Goal: Task Accomplishment & Management: Use online tool/utility

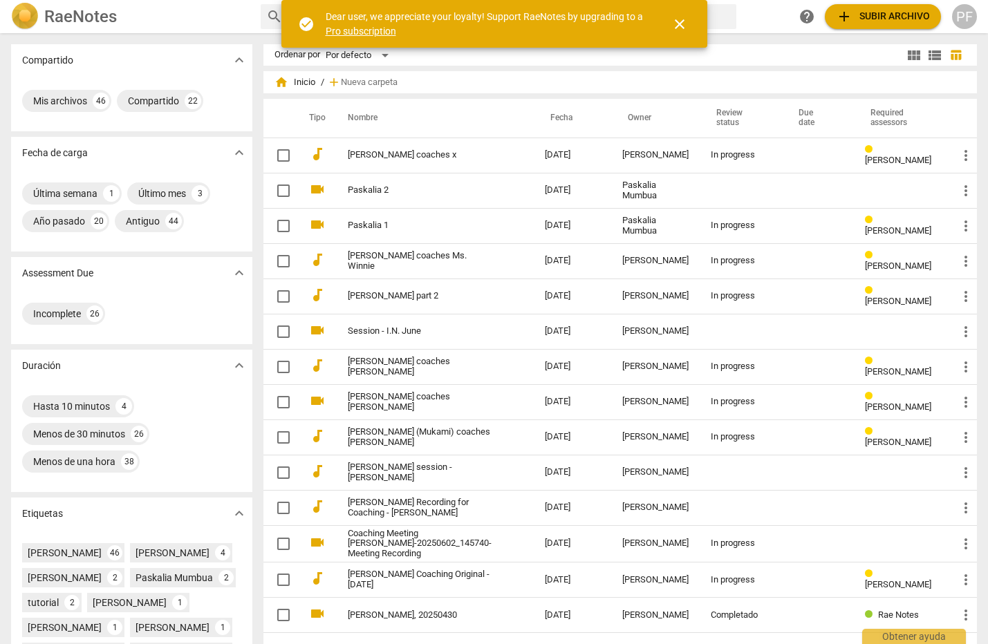
click at [886, 17] on span "add Subir archivo" at bounding box center [883, 16] width 94 height 17
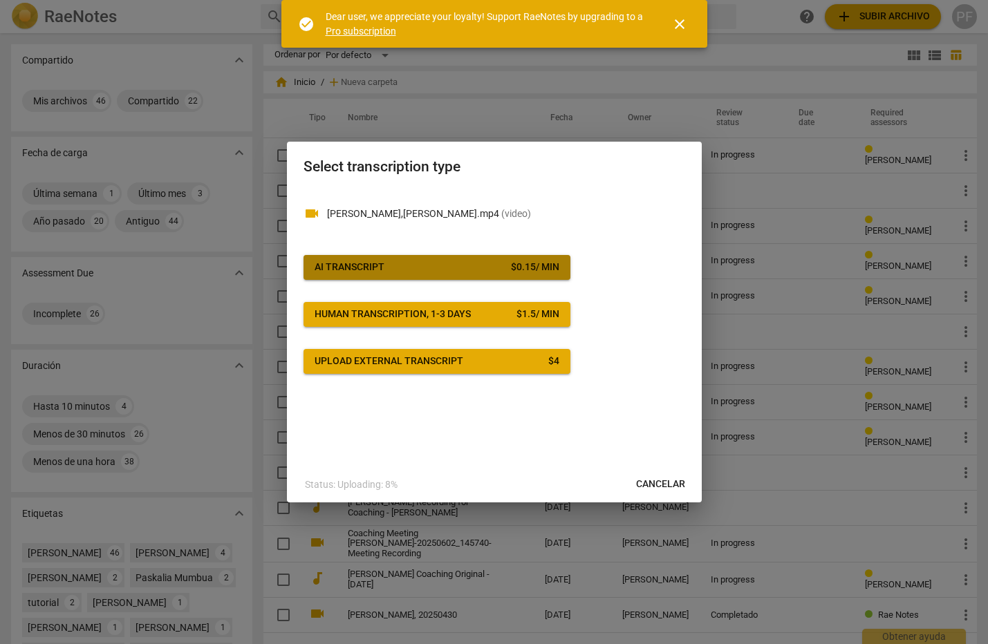
click at [447, 266] on span "AI Transcript $ 0.15 / min" at bounding box center [437, 268] width 245 height 14
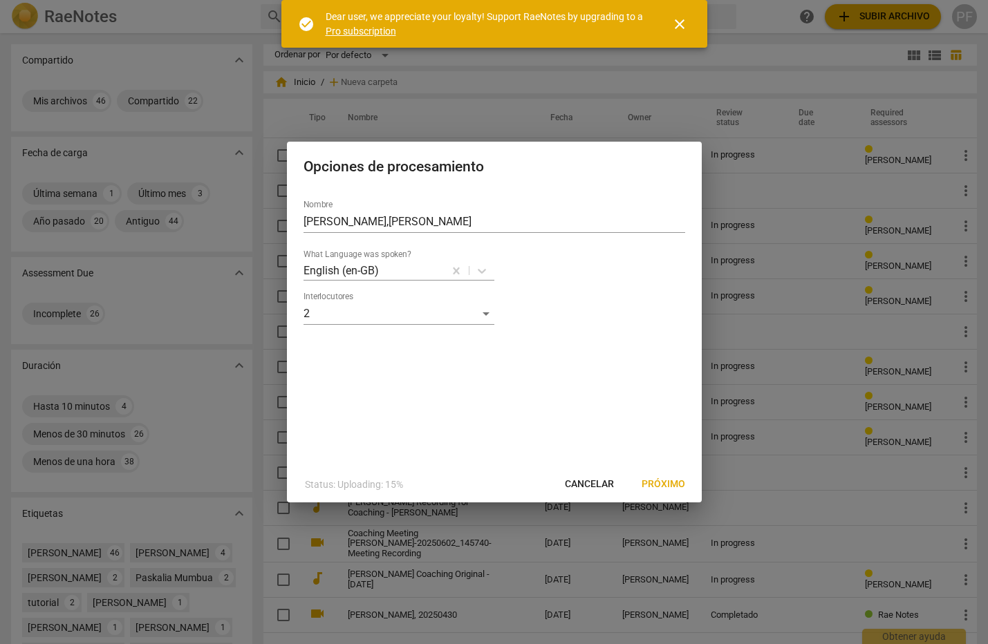
click at [662, 484] on span "Próximo" at bounding box center [664, 485] width 44 height 14
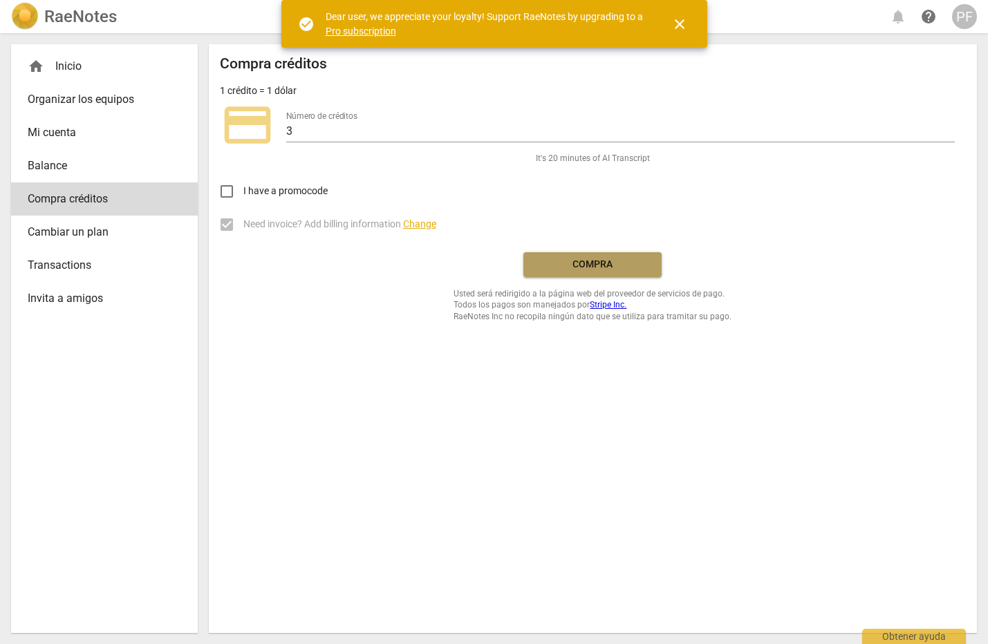
click at [601, 269] on span "Compra" at bounding box center [592, 265] width 116 height 14
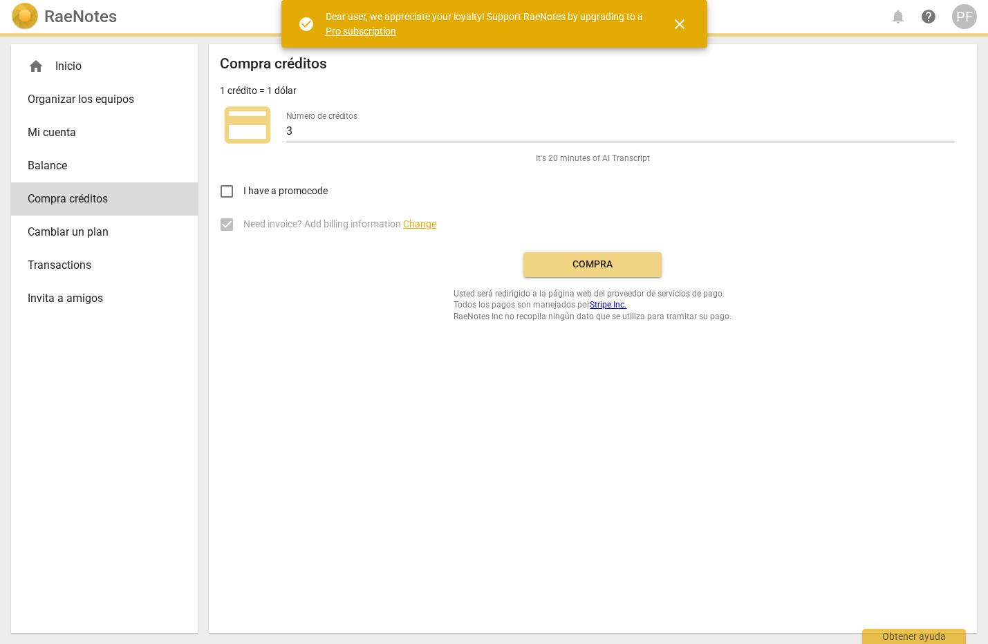
click at [606, 265] on span "Compra" at bounding box center [592, 265] width 116 height 14
click at [607, 270] on span "Compra" at bounding box center [592, 265] width 116 height 14
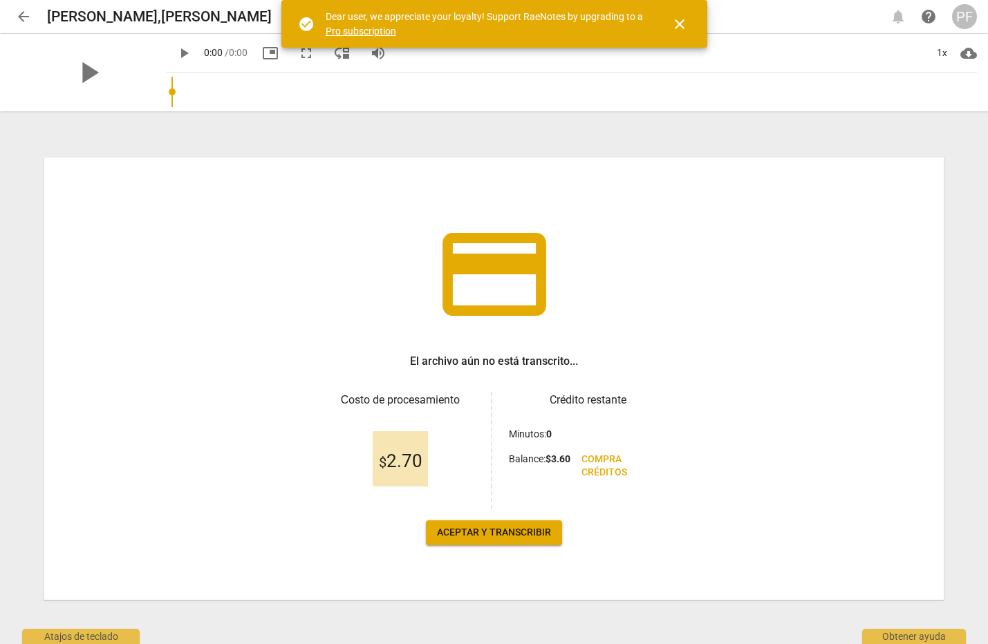
click at [494, 544] on button "Aceptar y transcribir" at bounding box center [494, 533] width 136 height 25
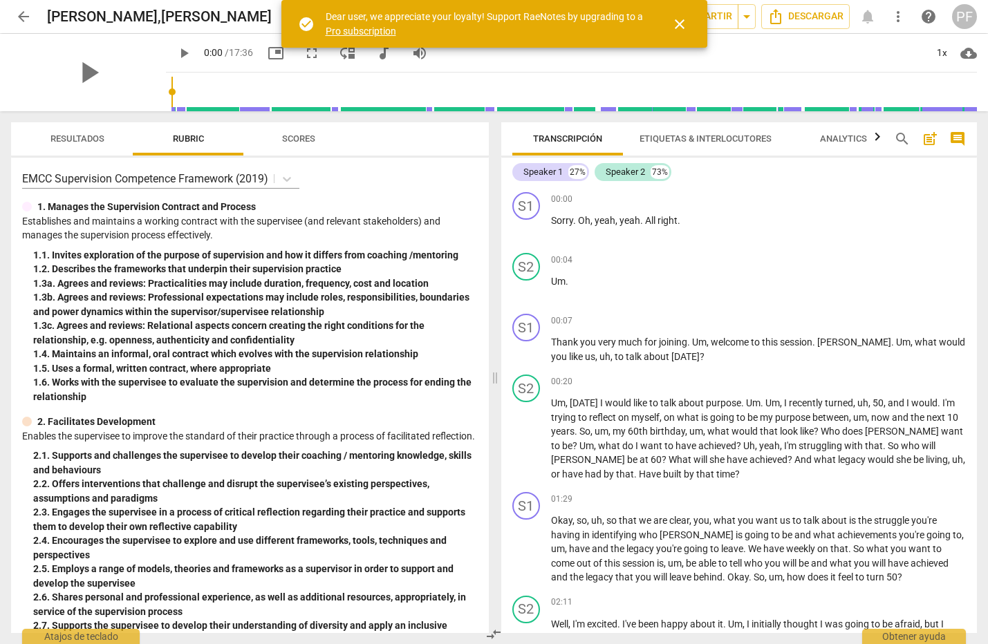
click at [682, 27] on span "close" at bounding box center [679, 24] width 17 height 17
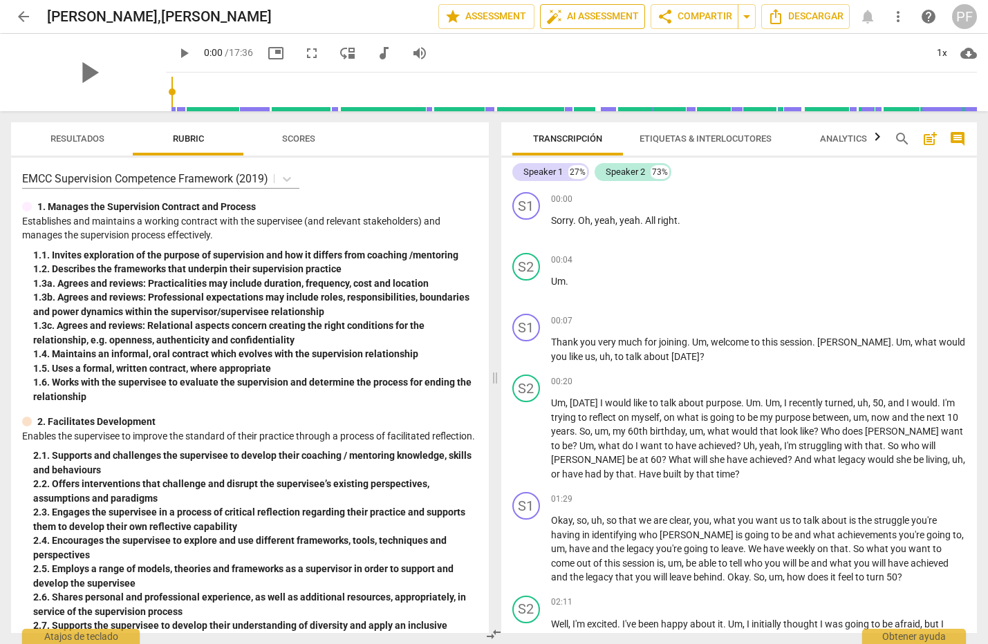
click at [597, 17] on span "auto_fix_high AI Assessment" at bounding box center [592, 16] width 93 height 17
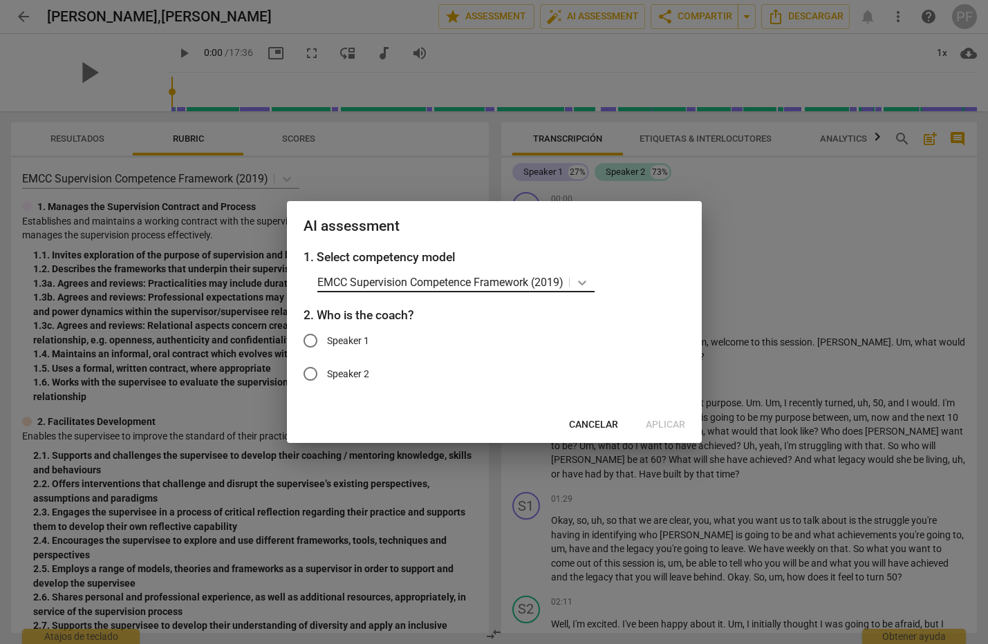
click at [589, 282] on icon at bounding box center [582, 283] width 14 height 14
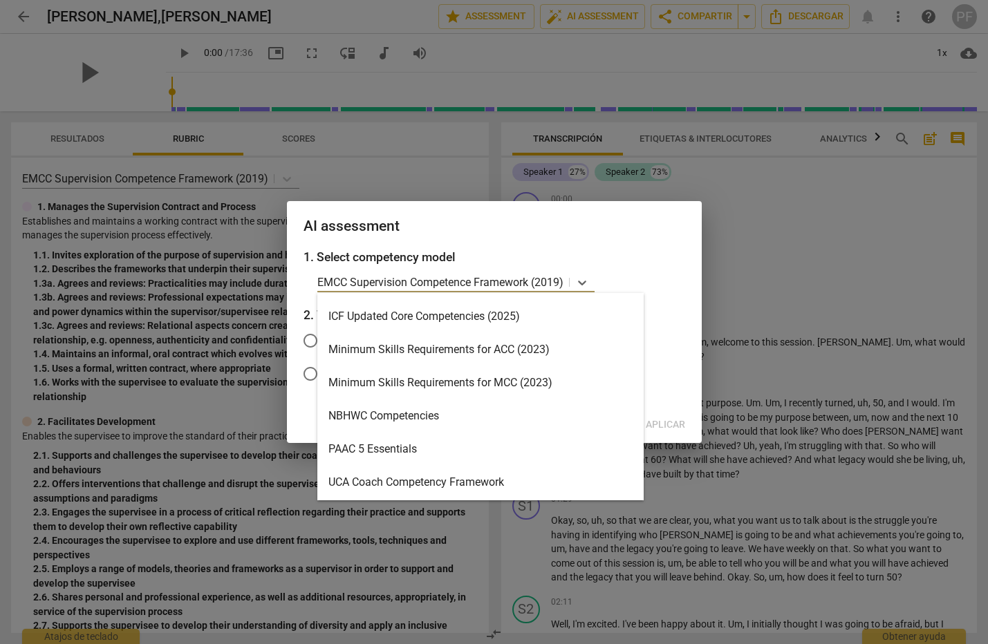
scroll to position [329, 0]
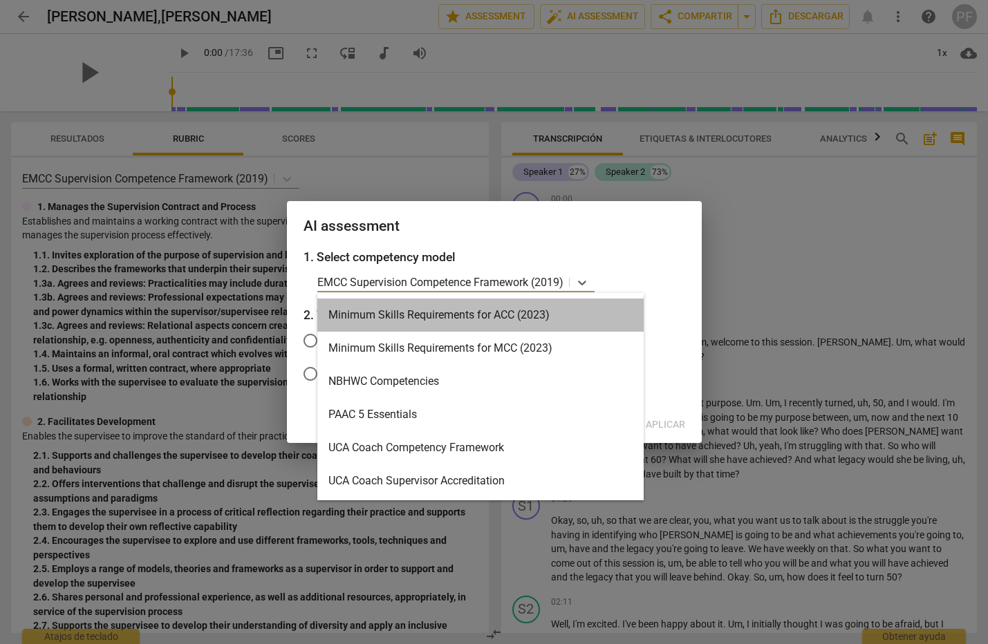
click at [458, 313] on div "Minimum Skills Requirements for ACC (2023)" at bounding box center [480, 315] width 326 height 33
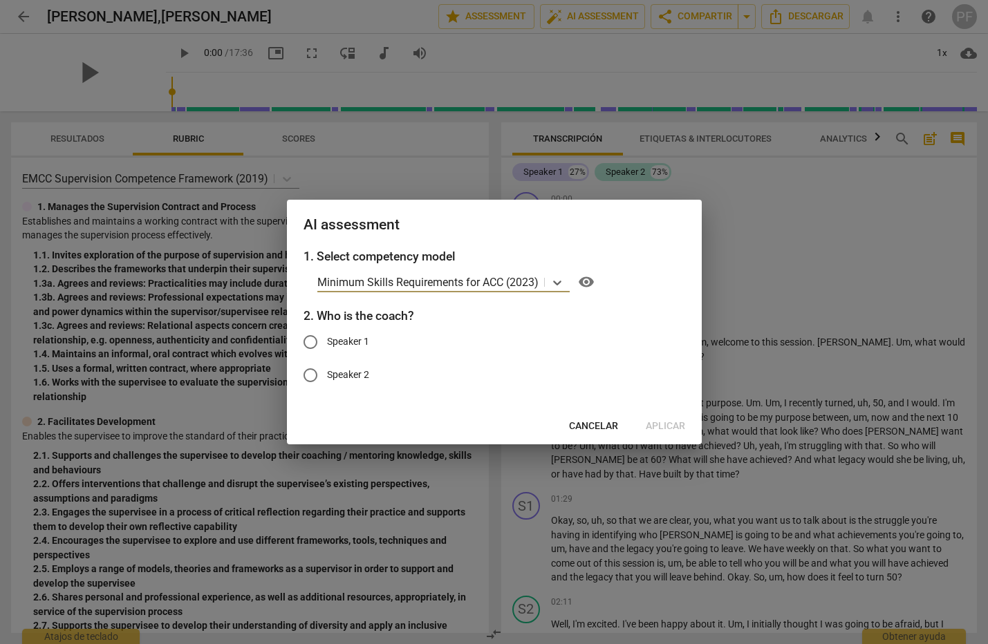
click at [604, 432] on span "Cancelar" at bounding box center [593, 427] width 49 height 14
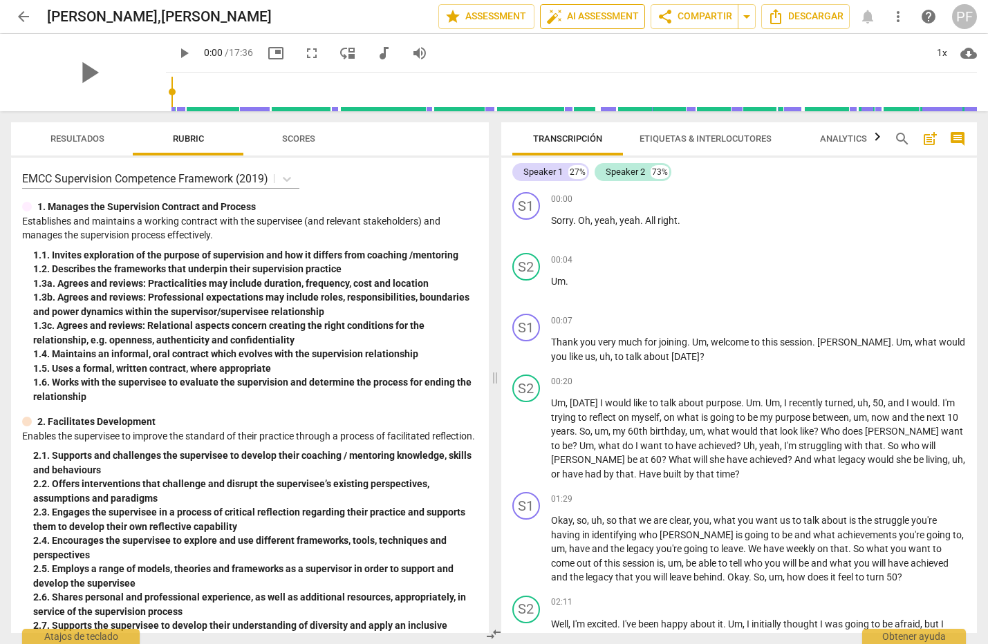
click at [582, 16] on span "auto_fix_high AI Assessment" at bounding box center [592, 16] width 93 height 17
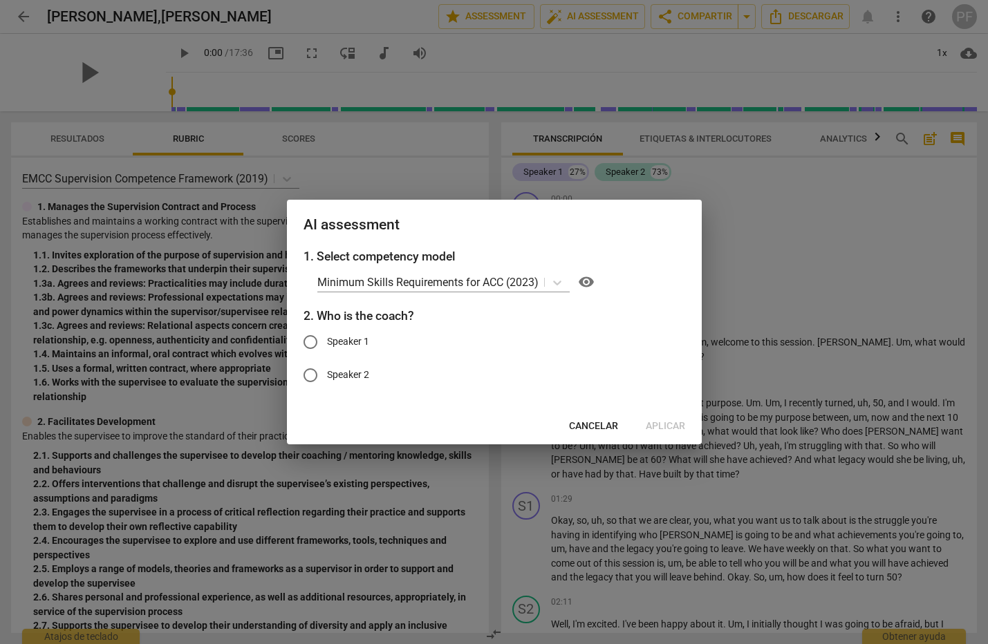
click at [355, 344] on span "Speaker 1" at bounding box center [348, 342] width 42 height 15
click at [327, 344] on input "Speaker 1" at bounding box center [310, 342] width 33 height 33
radio input "true"
click at [664, 425] on span "Aplicar" at bounding box center [665, 427] width 39 height 14
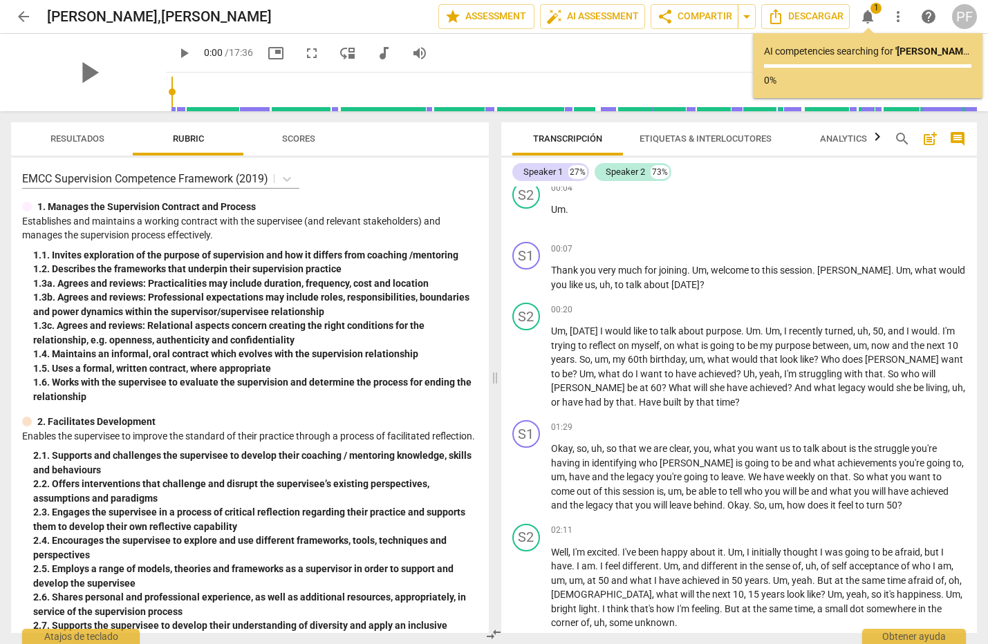
scroll to position [0, 0]
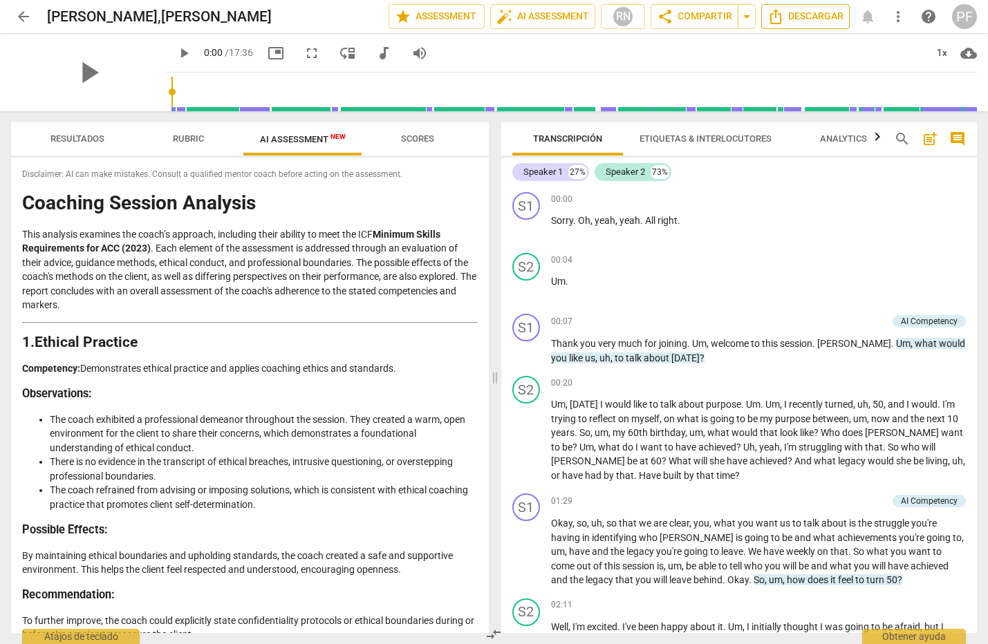
click at [810, 17] on span "Descargar" at bounding box center [805, 16] width 76 height 17
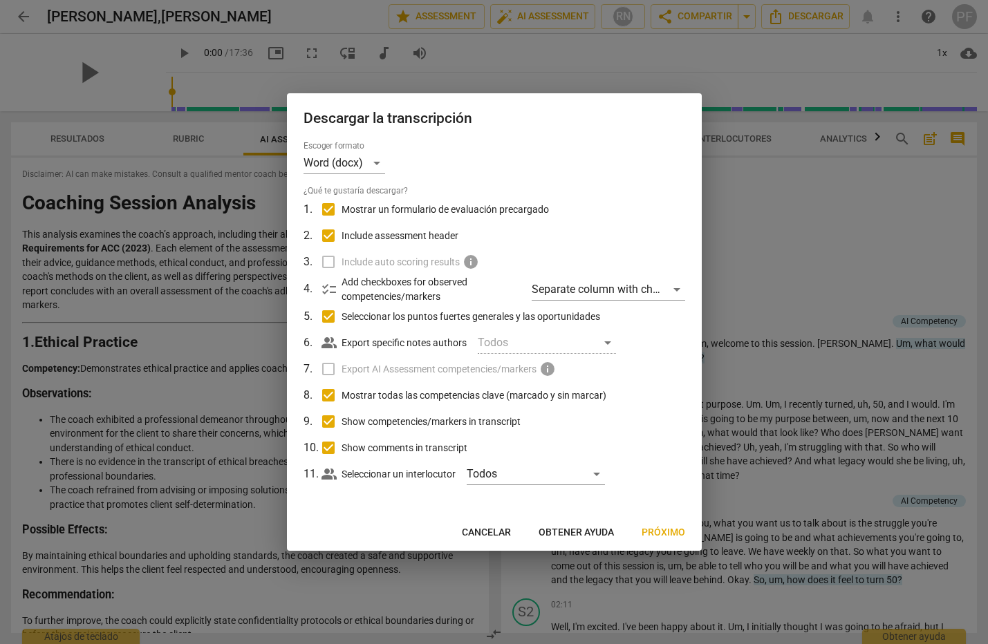
click at [673, 528] on span "Próximo" at bounding box center [664, 533] width 44 height 14
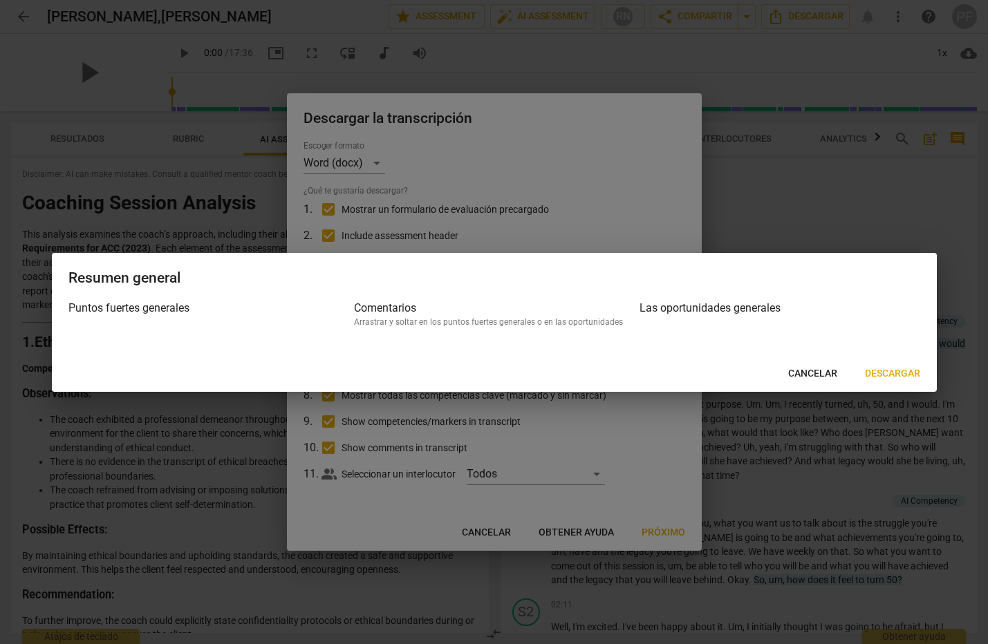
click at [896, 370] on span "Descargar" at bounding box center [892, 374] width 55 height 14
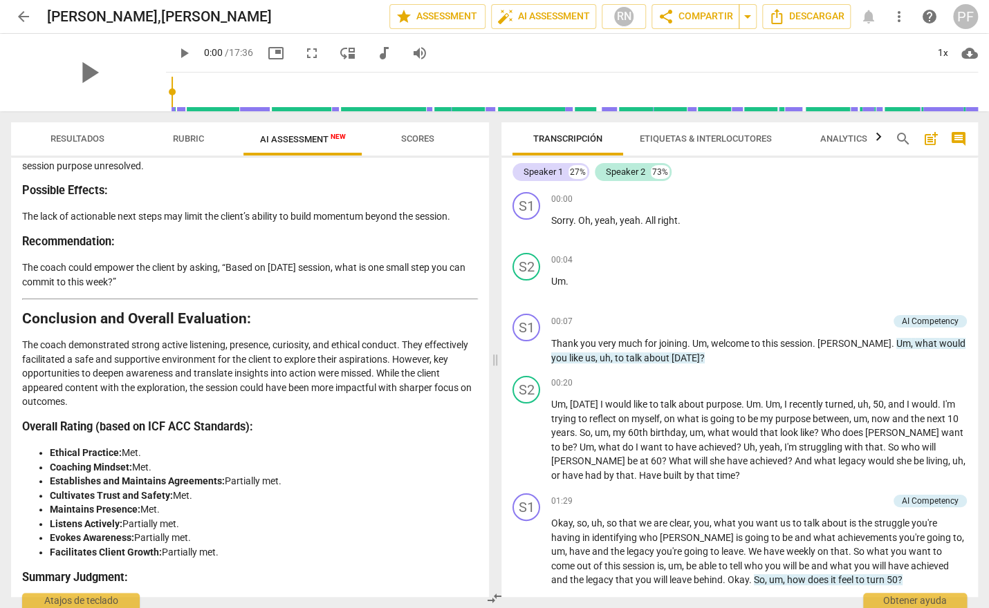
click at [82, 139] on span "Resultados" at bounding box center [77, 138] width 54 height 10
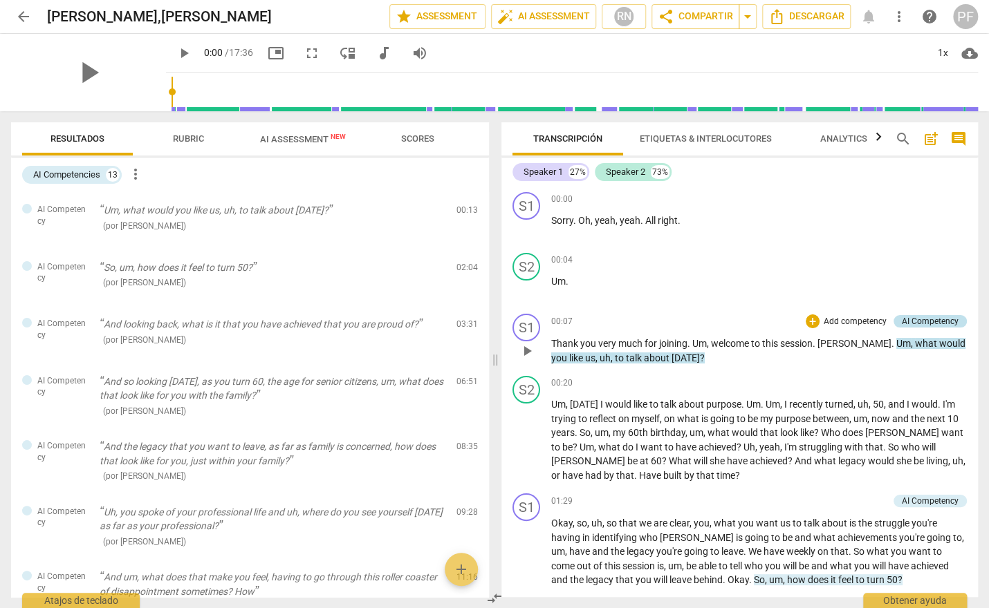
click at [921, 319] on div "AI Competency" at bounding box center [930, 321] width 57 height 12
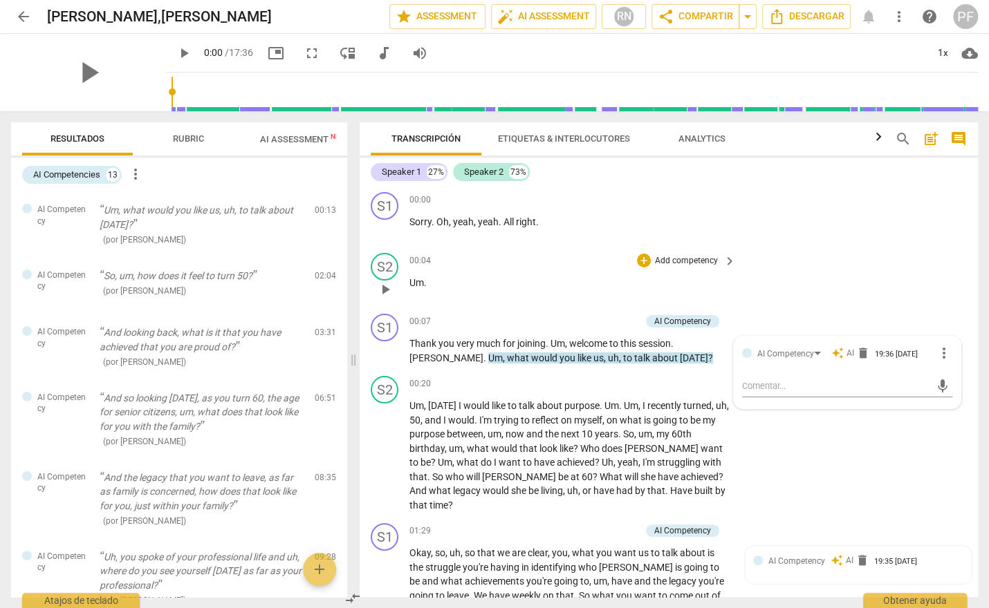
click at [780, 270] on div "S2 play_arrow pause 00:04 + Add competency keyboard_arrow_right Um ." at bounding box center [669, 278] width 618 height 61
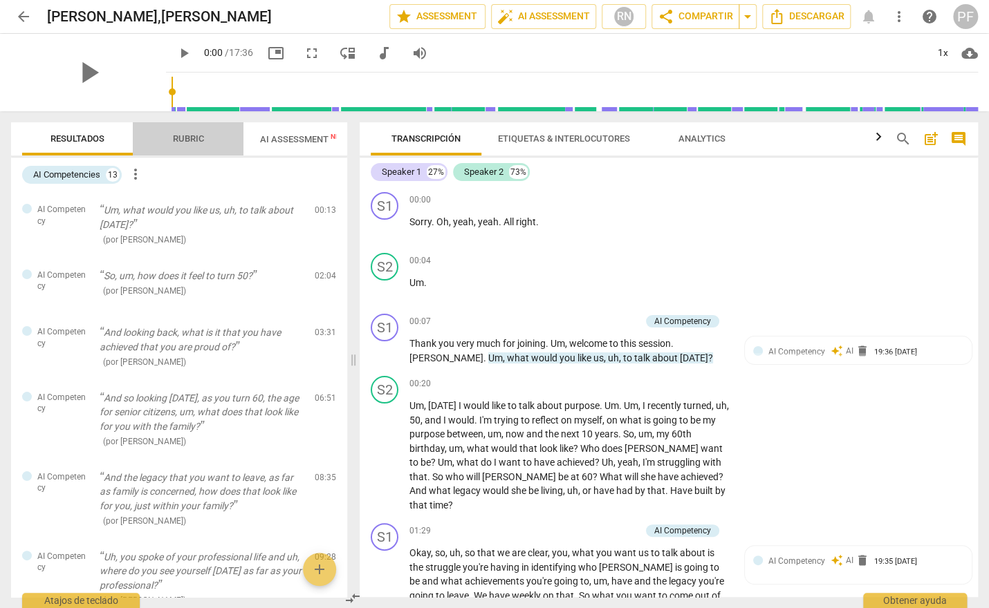
click at [186, 136] on span "Rubric" at bounding box center [188, 138] width 31 height 10
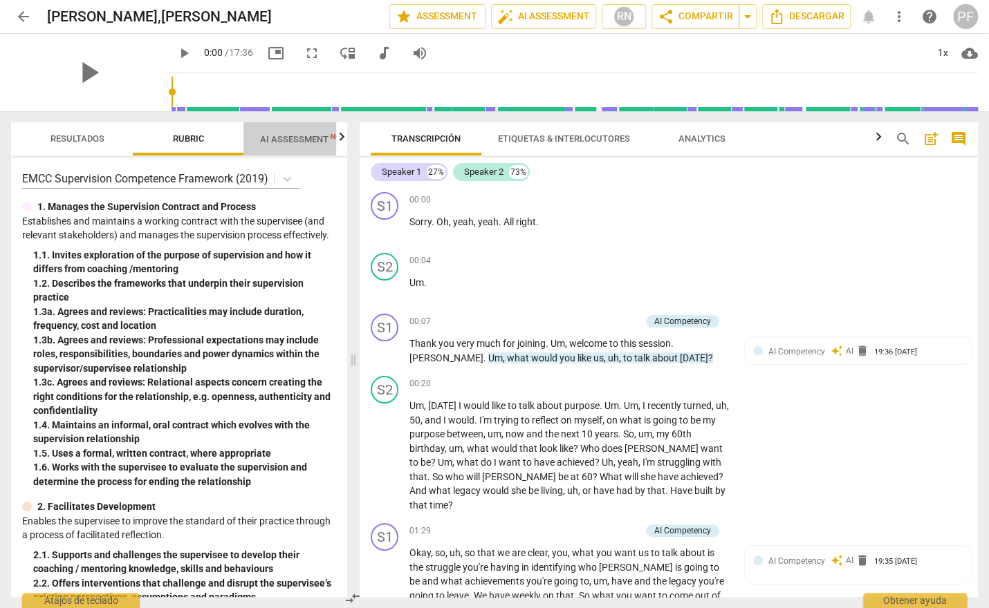
click at [279, 138] on span "AI Assessment New" at bounding box center [303, 139] width 86 height 10
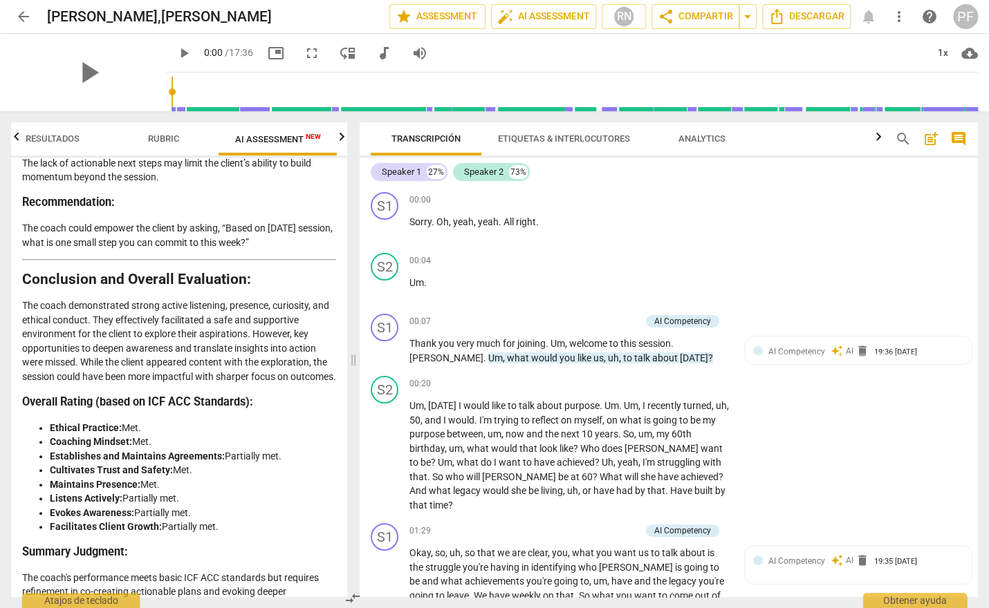
scroll to position [3158, 0]
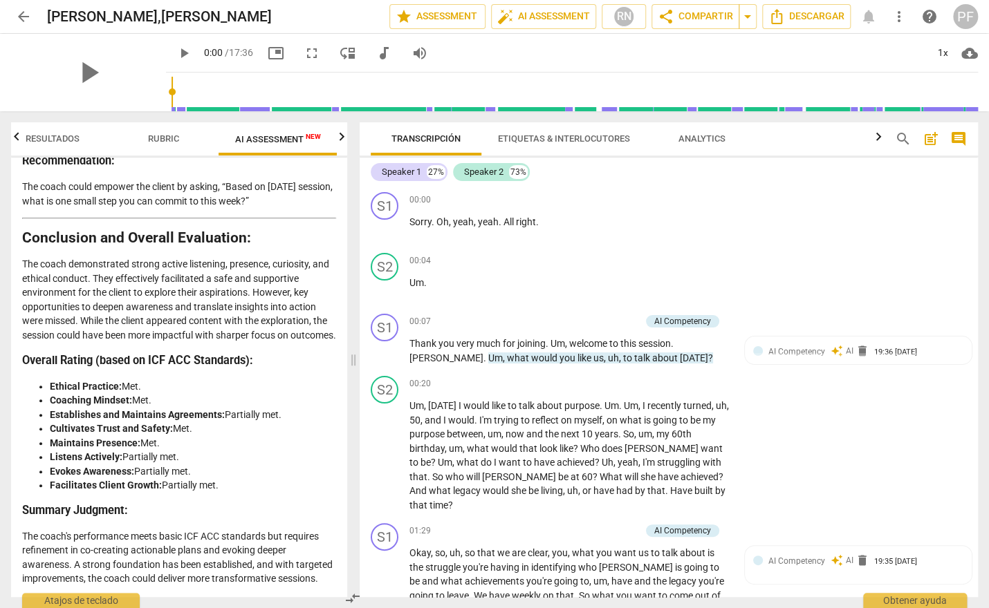
click at [239, 478] on li "Facilitates Client Growth: Partially met." at bounding box center [193, 485] width 286 height 15
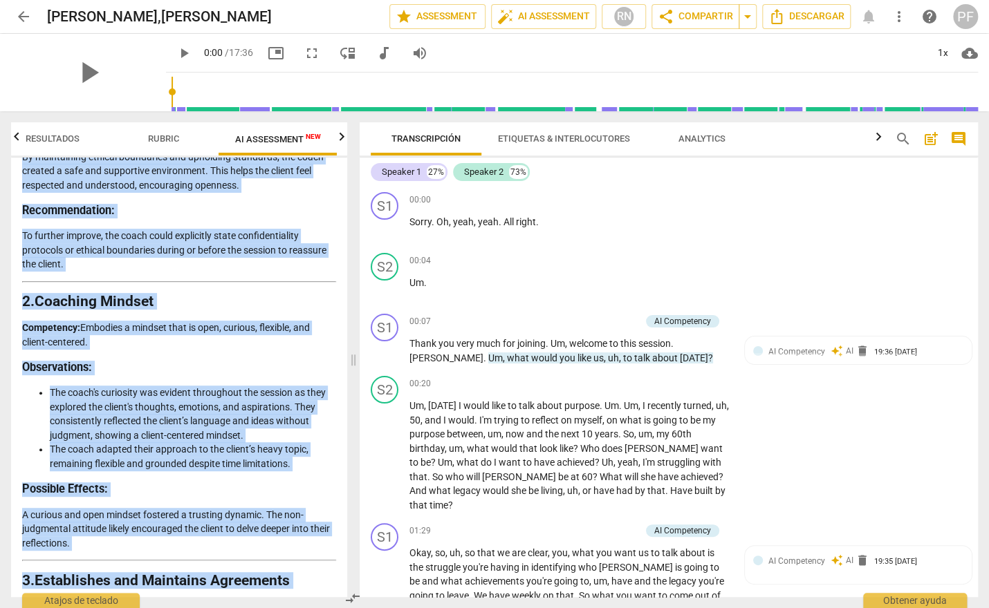
scroll to position [0, 0]
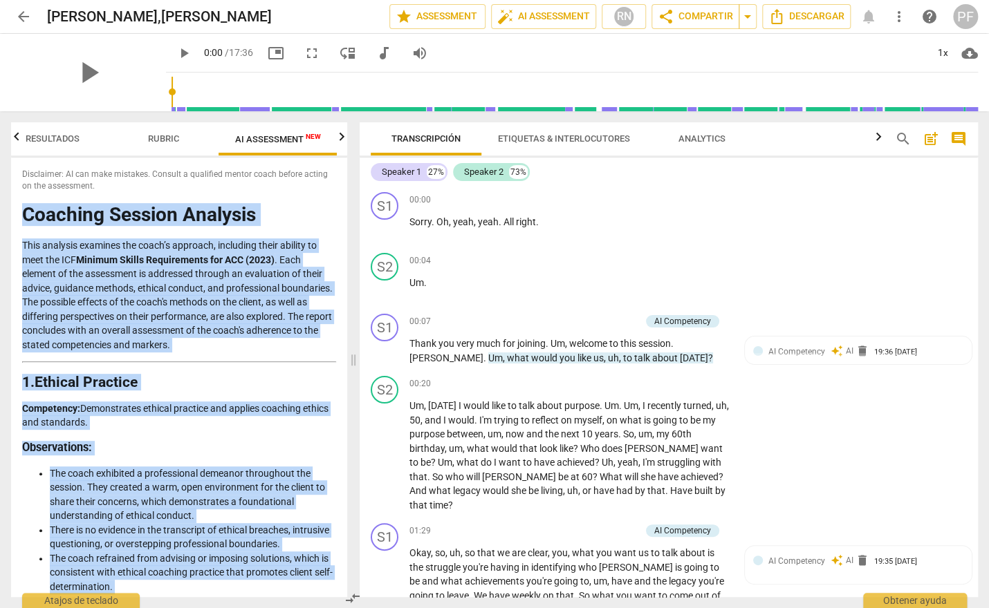
drag, startPoint x: 95, startPoint y: 575, endPoint x: 12, endPoint y: 214, distance: 370.3
click at [12, 214] on div "Disclaimer: AI can make mistakes. Consult a qualified mentor coach before actin…" at bounding box center [179, 378] width 336 height 440
copy div "Coaching Session Analysis This analysis examines the coach’s approach, includin…"
click at [20, 19] on span "arrow_back" at bounding box center [23, 16] width 17 height 17
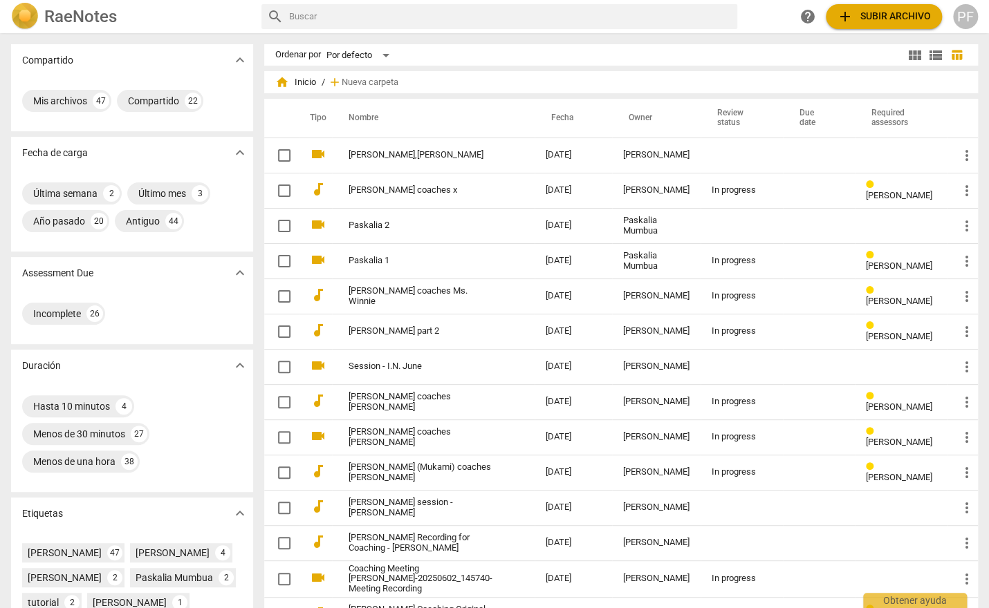
click at [870, 19] on span "add Subir archivo" at bounding box center [884, 16] width 94 height 17
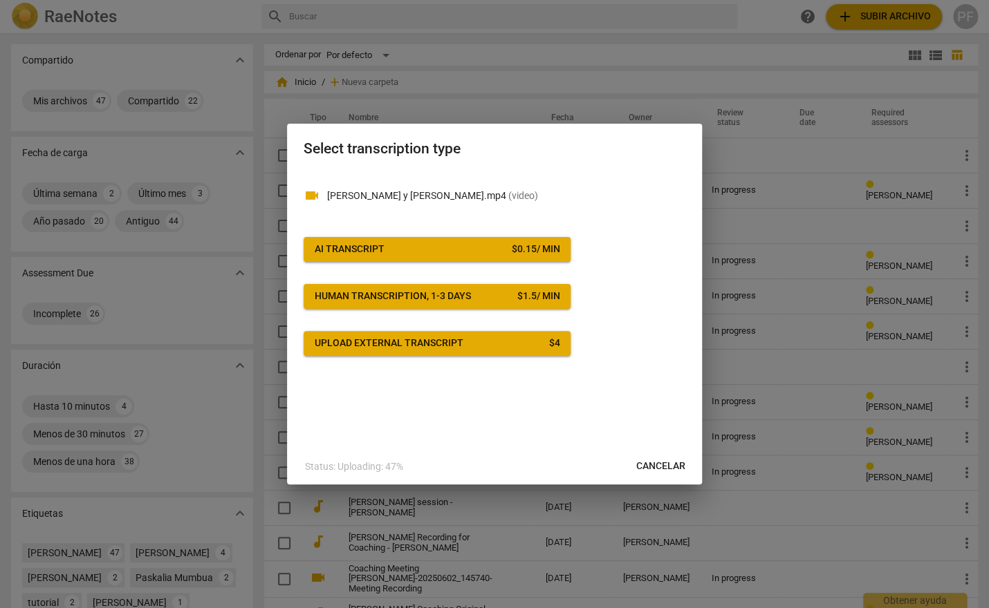
click at [374, 246] on div "AI Transcript" at bounding box center [350, 250] width 70 height 14
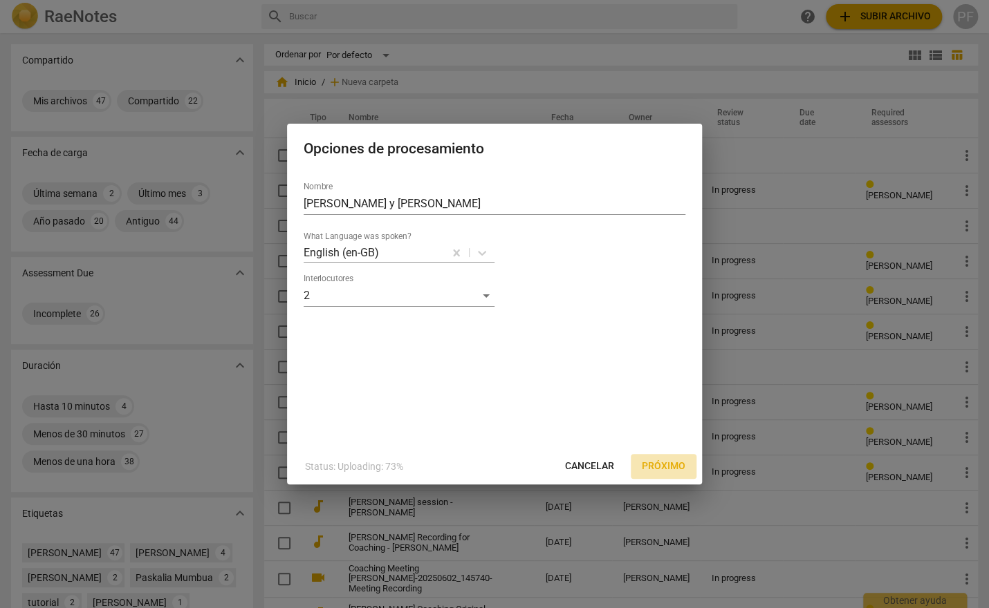
click at [678, 469] on span "Próximo" at bounding box center [664, 467] width 44 height 14
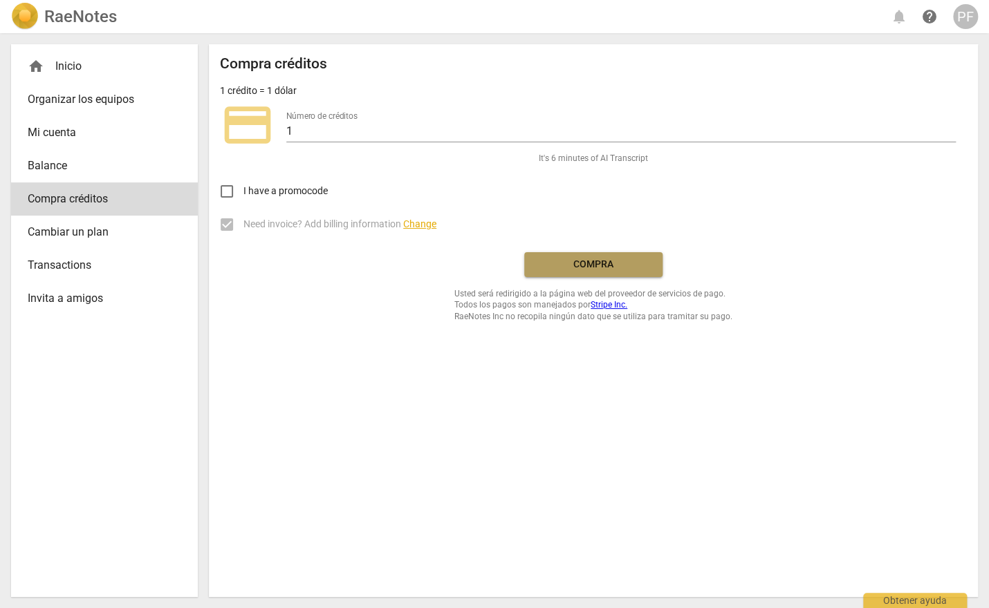
click at [602, 259] on span "Compra" at bounding box center [593, 265] width 116 height 14
click at [628, 261] on span "Compra" at bounding box center [593, 265] width 116 height 14
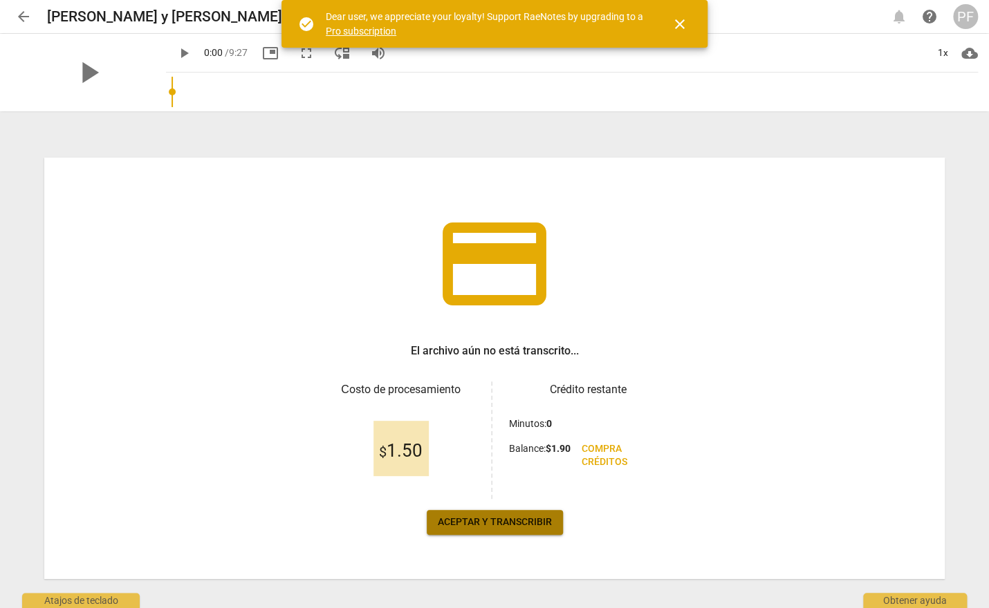
click at [488, 521] on span "Aceptar y transcribir" at bounding box center [495, 523] width 114 height 14
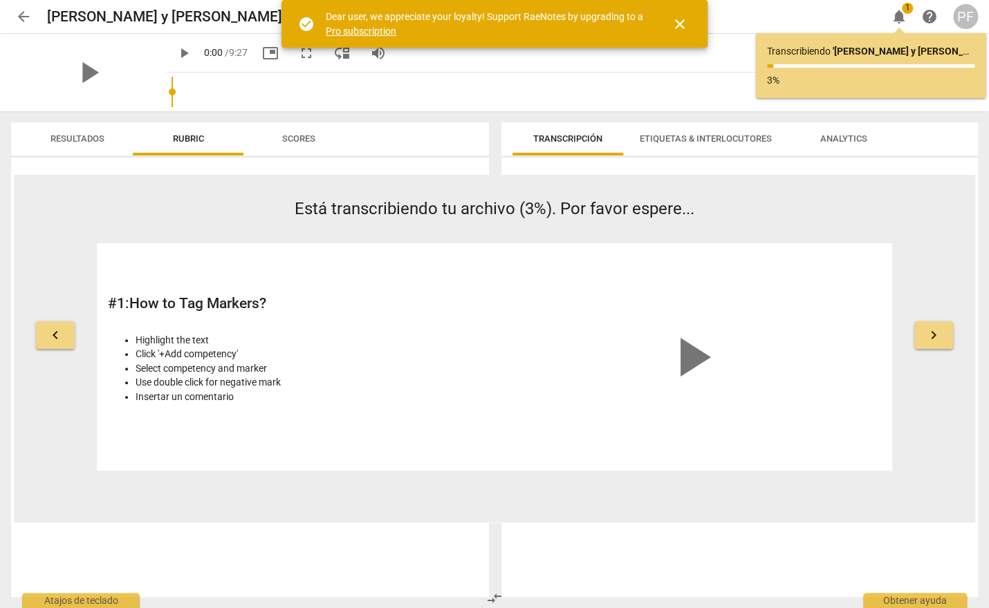
click at [682, 24] on span "close" at bounding box center [679, 24] width 17 height 17
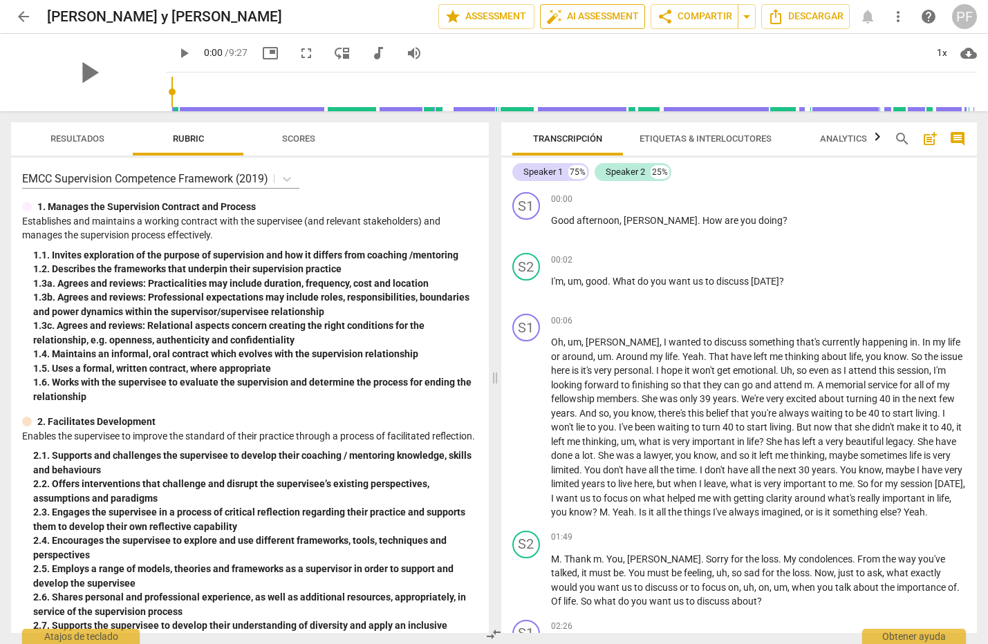
click at [582, 22] on span "auto_fix_high AI Assessment" at bounding box center [592, 16] width 93 height 17
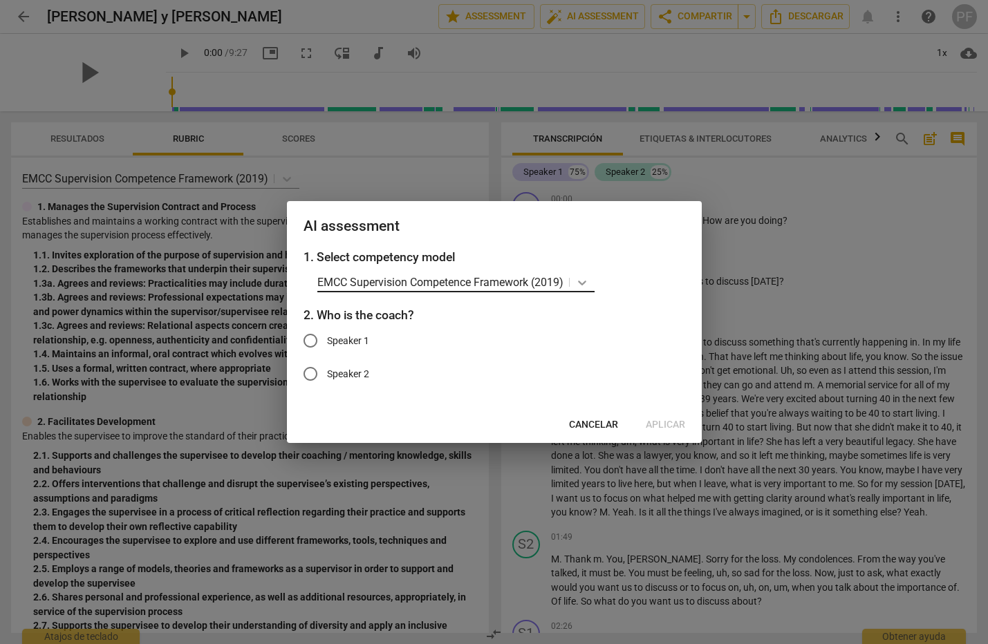
click at [586, 283] on icon at bounding box center [582, 283] width 8 height 5
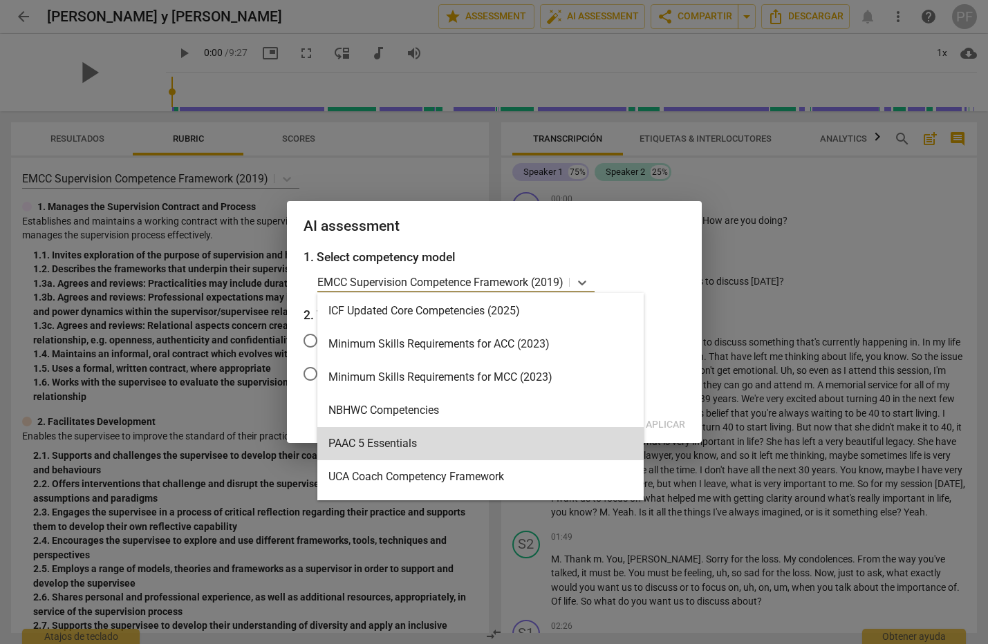
scroll to position [301, 0]
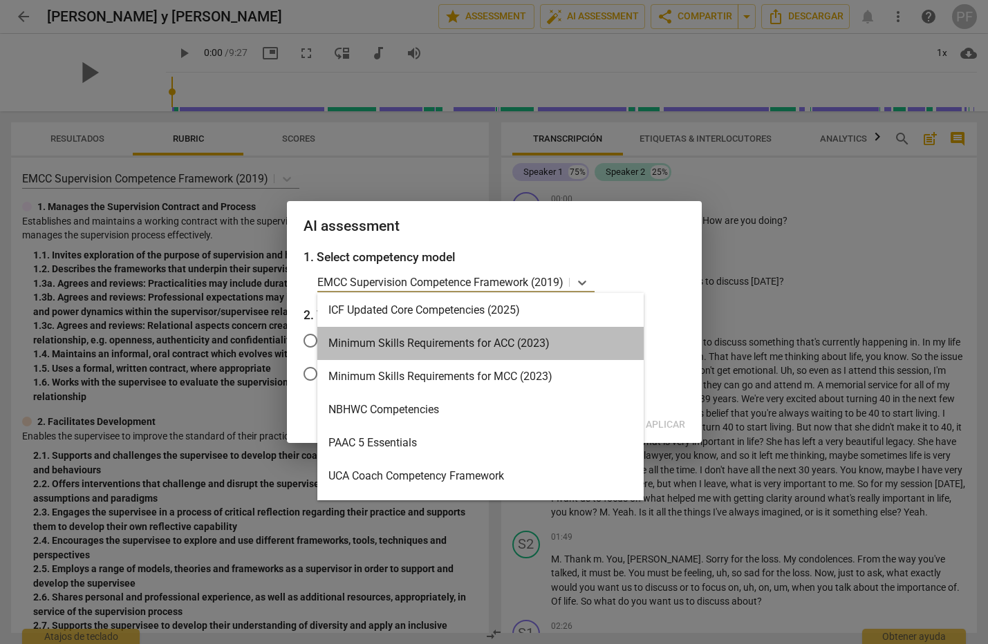
click at [525, 346] on div "Minimum Skills Requirements for ACC (2023)" at bounding box center [480, 343] width 326 height 33
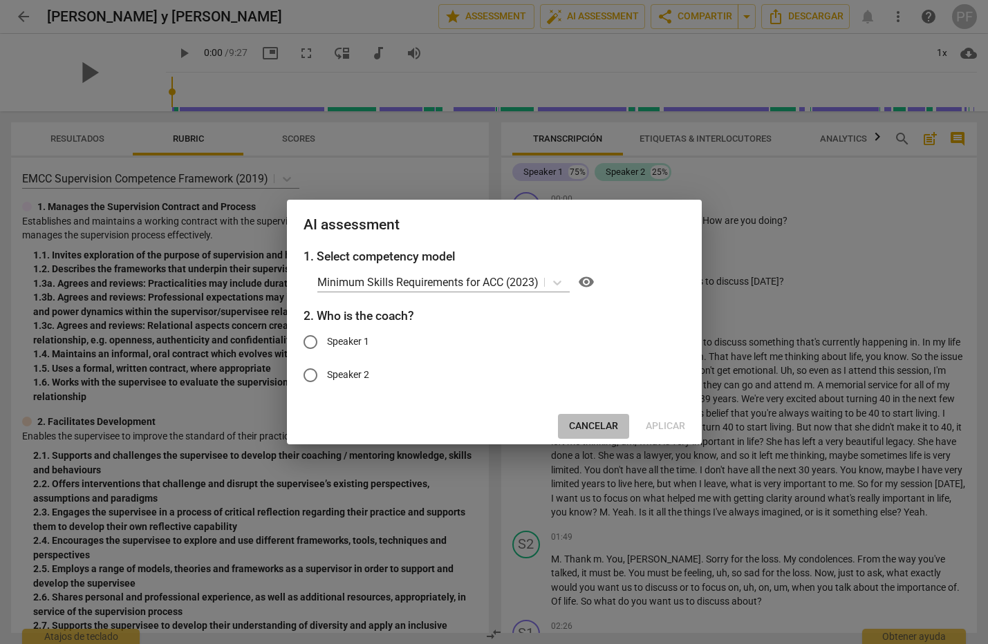
click at [593, 420] on span "Cancelar" at bounding box center [593, 427] width 49 height 14
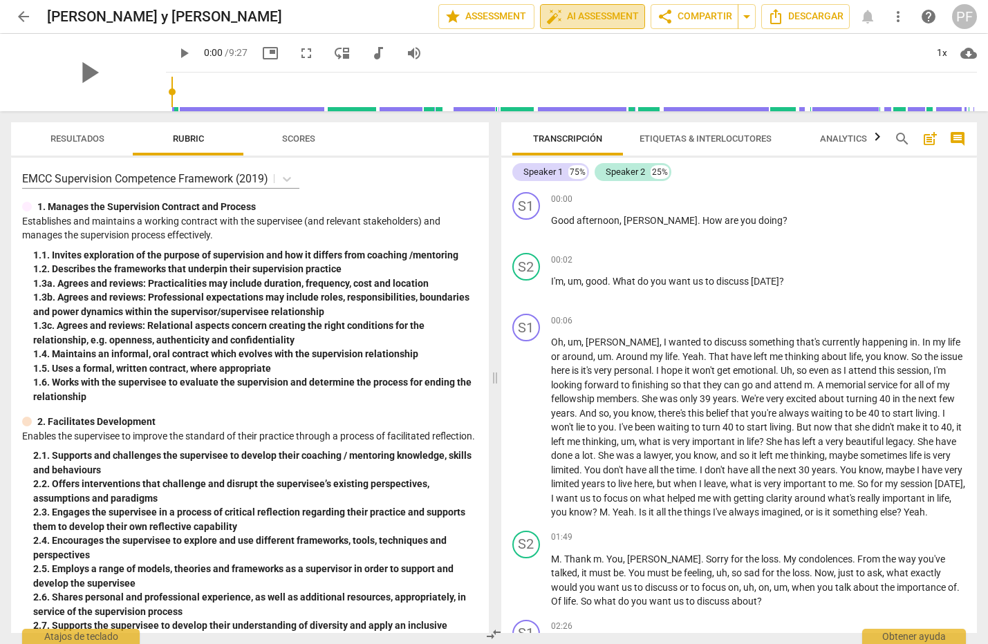
click at [583, 15] on span "auto_fix_high AI Assessment" at bounding box center [592, 16] width 93 height 17
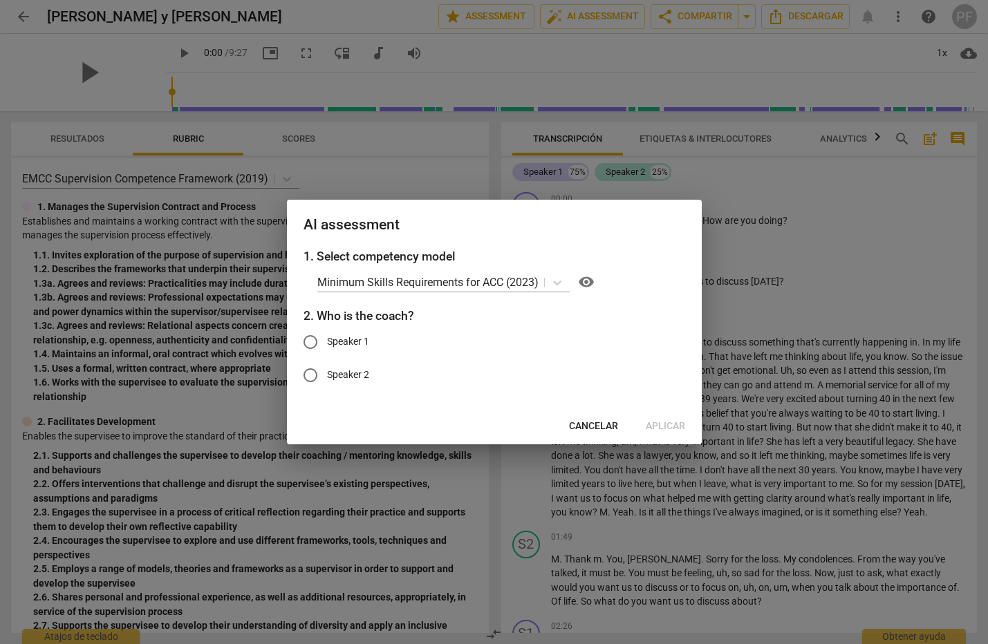
click at [357, 386] on label "Speaker 2" at bounding box center [484, 375] width 380 height 33
click at [327, 386] on input "Speaker 2" at bounding box center [310, 375] width 33 height 33
radio input "true"
click at [669, 430] on span "Aplicar" at bounding box center [665, 427] width 39 height 14
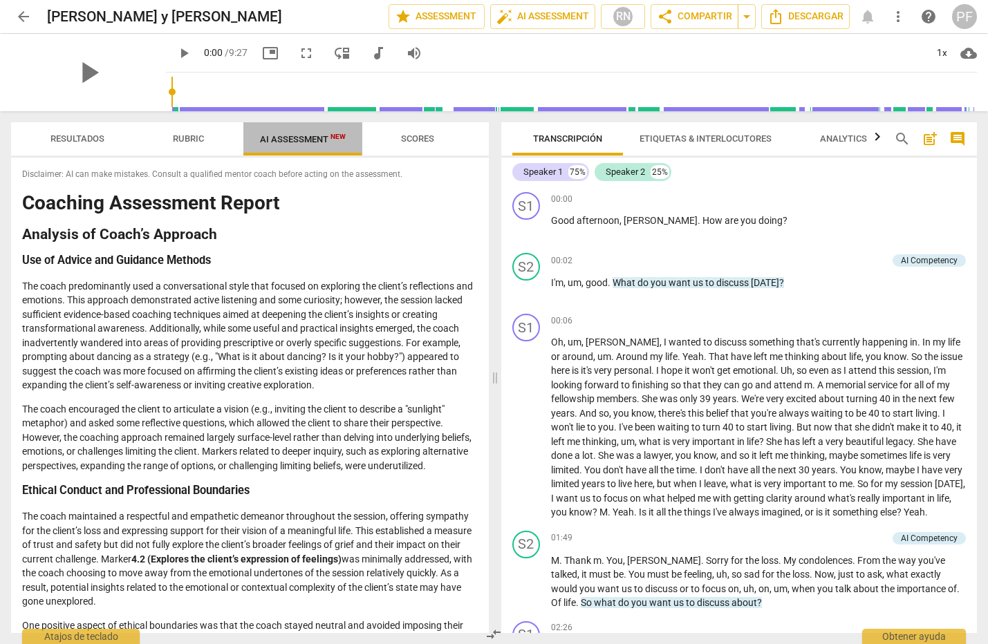
click at [294, 139] on span "AI Assessment New" at bounding box center [303, 139] width 86 height 10
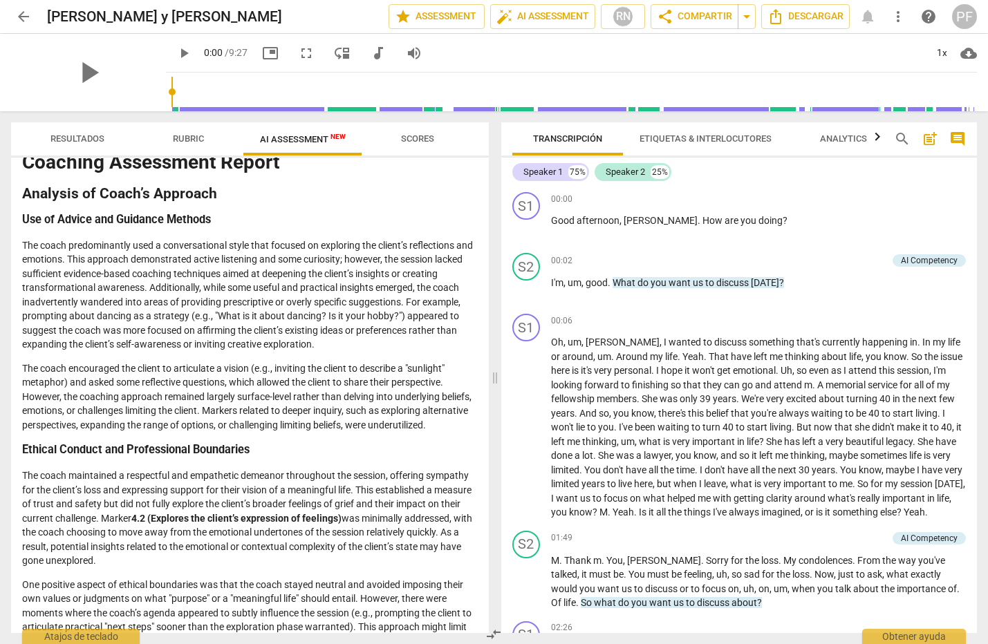
scroll to position [0, 0]
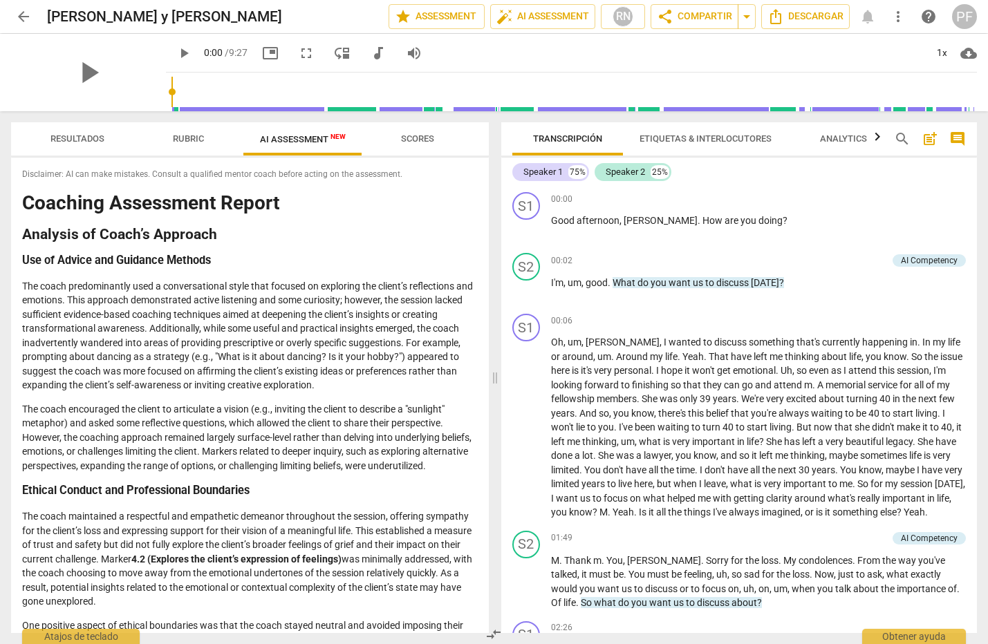
drag, startPoint x: 104, startPoint y: 616, endPoint x: 21, endPoint y: 210, distance: 414.1
copy div "Loremips Dolorsitam Consec Adipisci el Seddo’e Temporin Utl et Dolore mag Aliqu…"
click at [798, 22] on span "Descargar" at bounding box center [805, 16] width 76 height 17
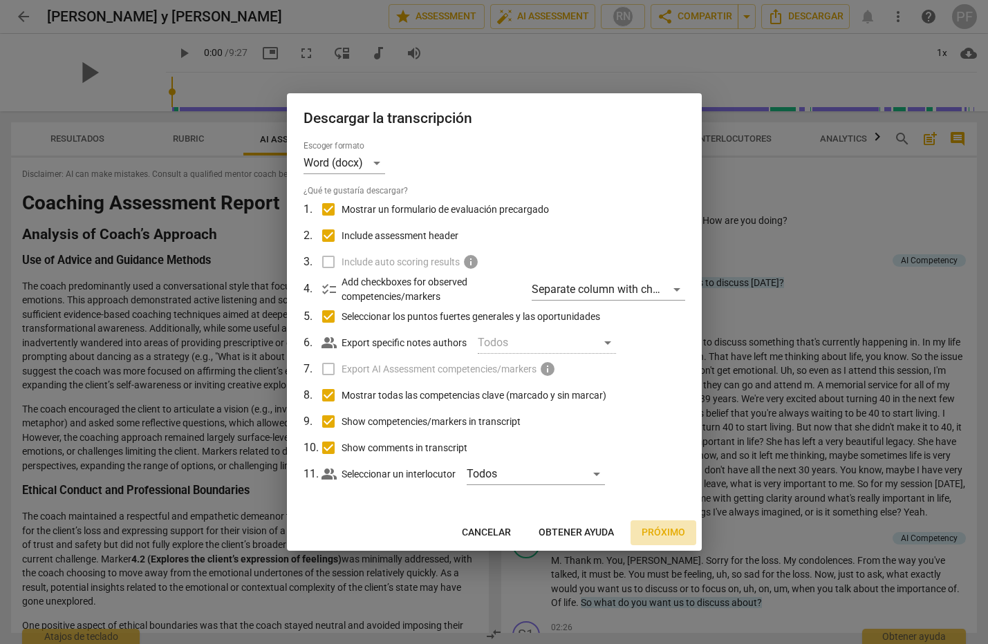
click at [662, 537] on span "Próximo" at bounding box center [664, 533] width 44 height 14
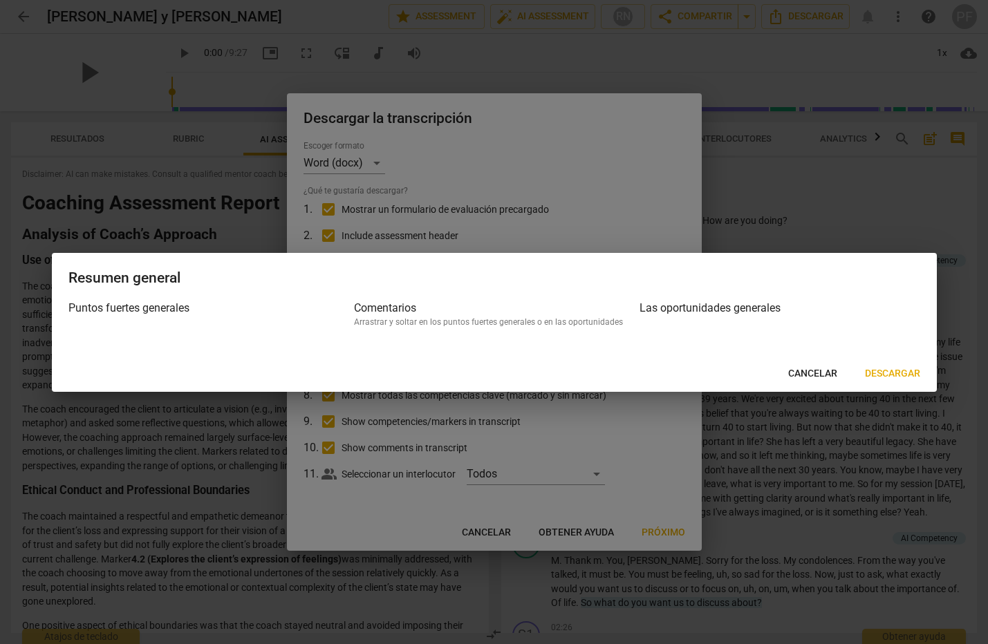
click at [904, 371] on span "Descargar" at bounding box center [892, 374] width 55 height 14
